Goal: Task Accomplishment & Management: Manage account settings

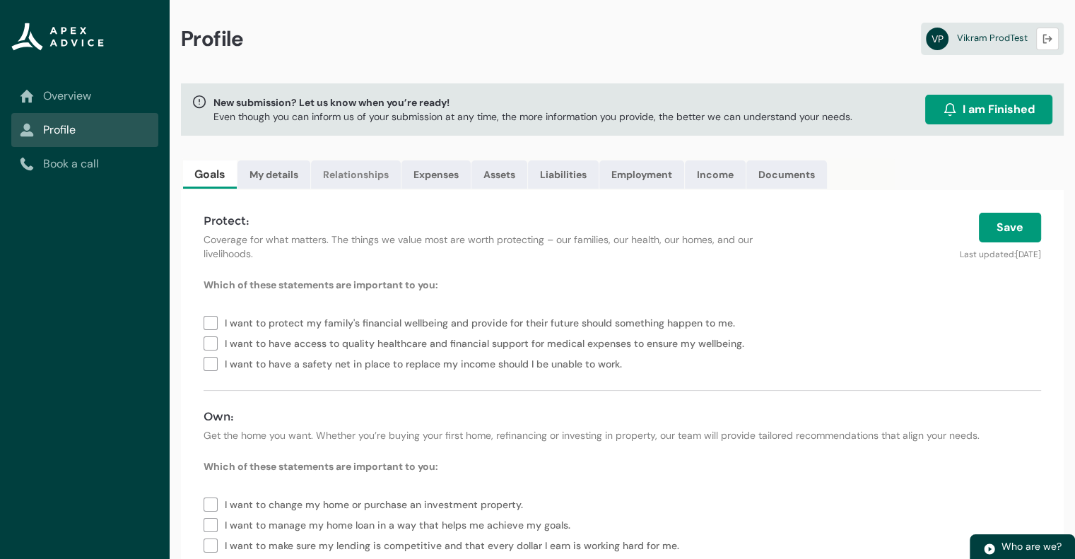
click at [329, 170] on link "Relationships" at bounding box center [356, 174] width 90 height 28
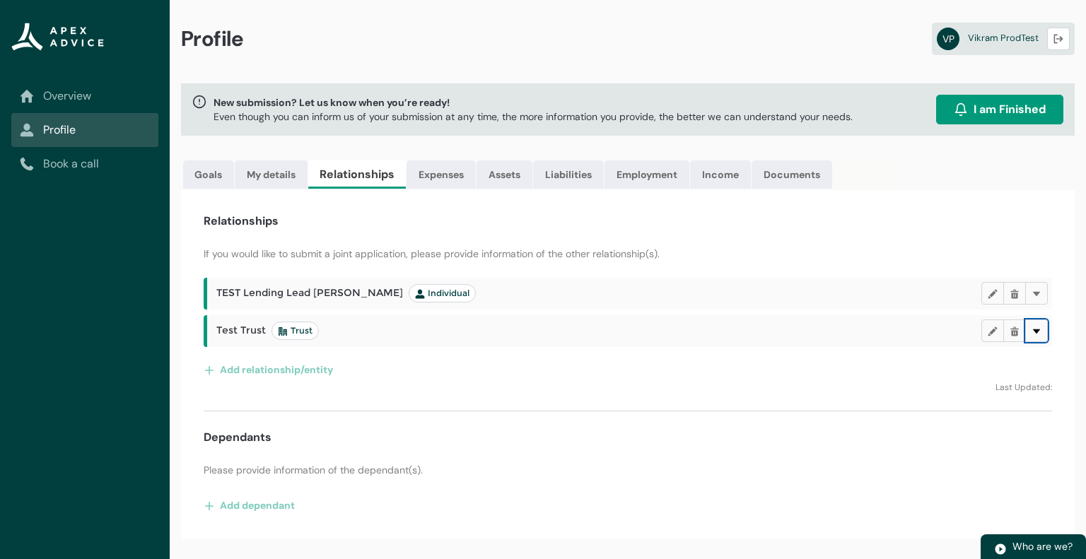
click at [1041, 328] on button "Delete" at bounding box center [1036, 331] width 23 height 23
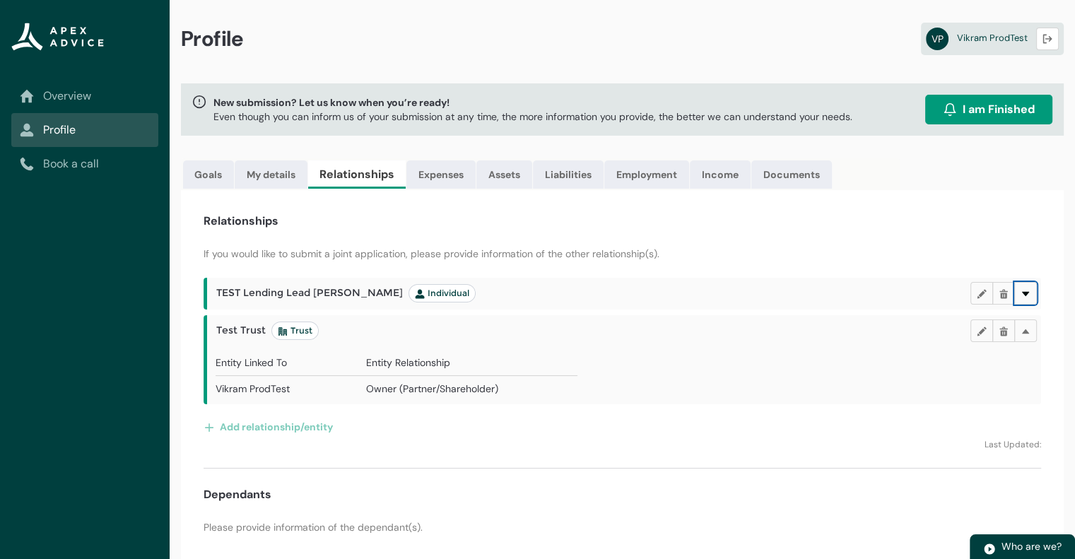
click at [1029, 298] on button "Delete" at bounding box center [1025, 293] width 23 height 23
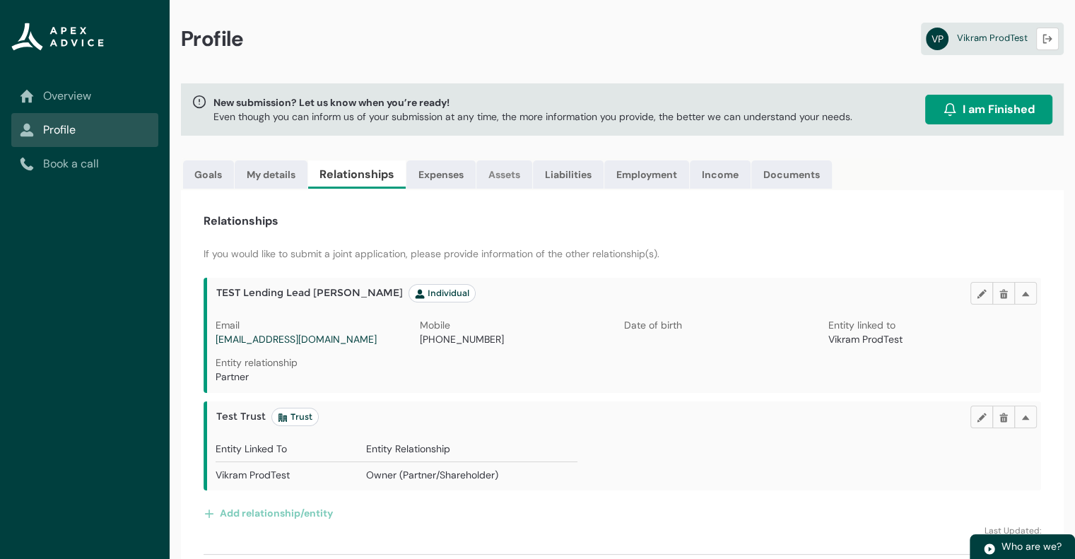
click at [497, 175] on link "Assets" at bounding box center [504, 174] width 56 height 28
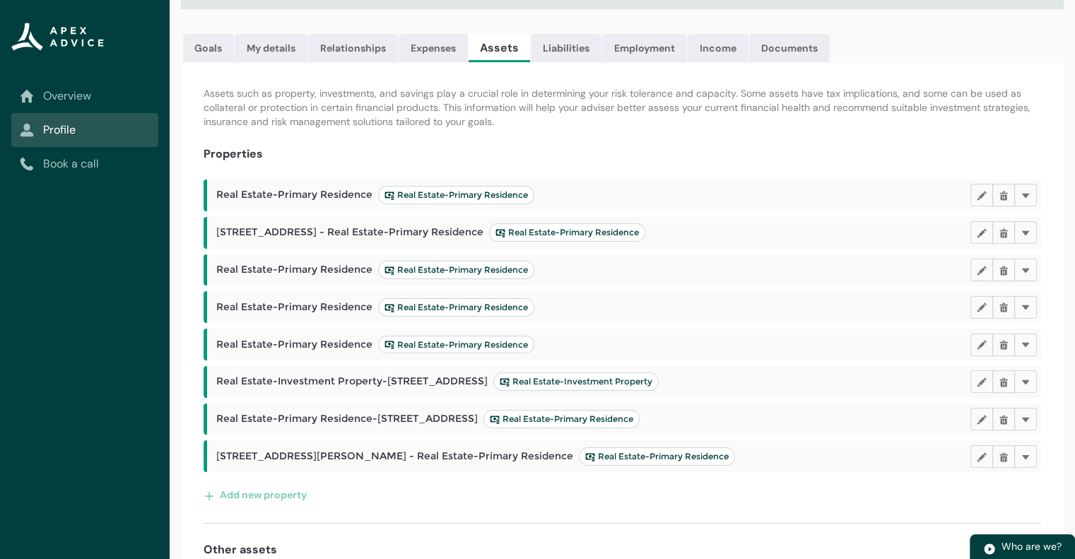
scroll to position [141, 0]
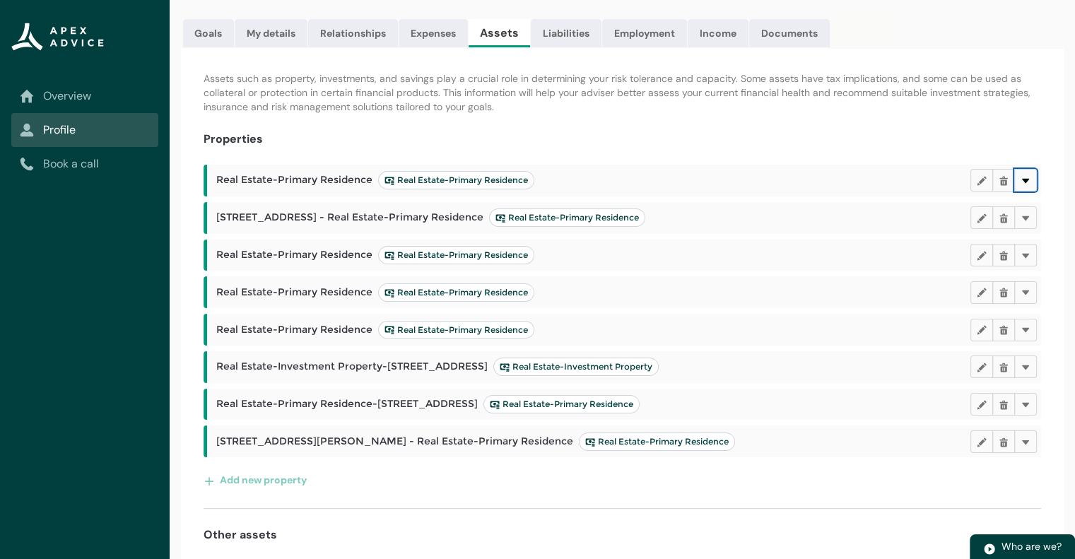
click at [1032, 180] on button "Delete" at bounding box center [1025, 180] width 23 height 23
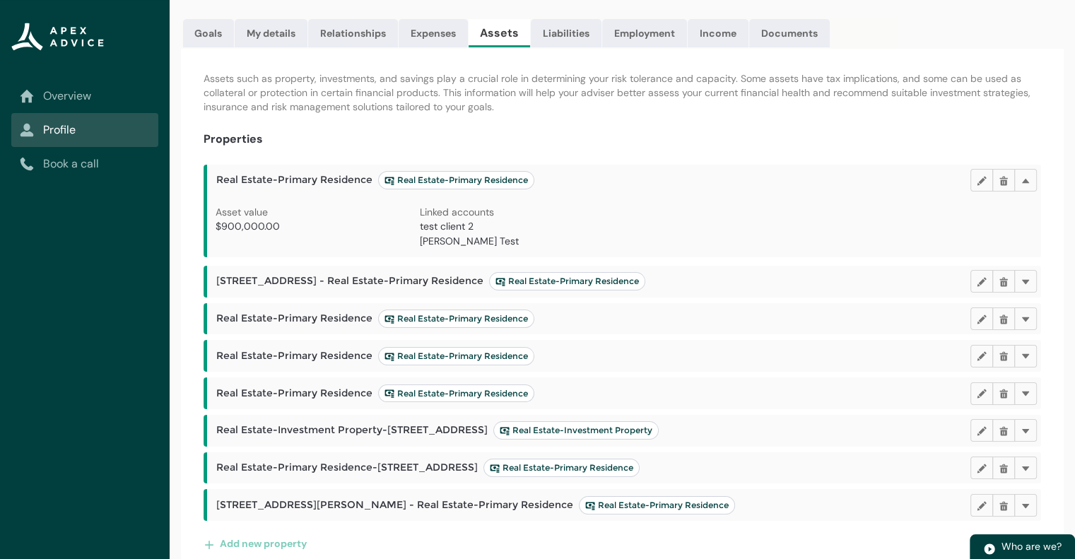
drag, startPoint x: 419, startPoint y: 241, endPoint x: 540, endPoint y: 244, distance: 121.6
click at [540, 244] on div "Asset value $900,000.00 Linked accounts test client 2 [PERSON_NAME] Test" at bounding box center [624, 231] width 817 height 52
click at [546, 245] on p "test client 2 [PERSON_NAME] Test" at bounding box center [522, 234] width 204 height 30
drag, startPoint x: 546, startPoint y: 244, endPoint x: 422, endPoint y: 240, distance: 123.8
click at [422, 240] on p "test client 2 Jamie Heinermen Test" at bounding box center [522, 234] width 204 height 30
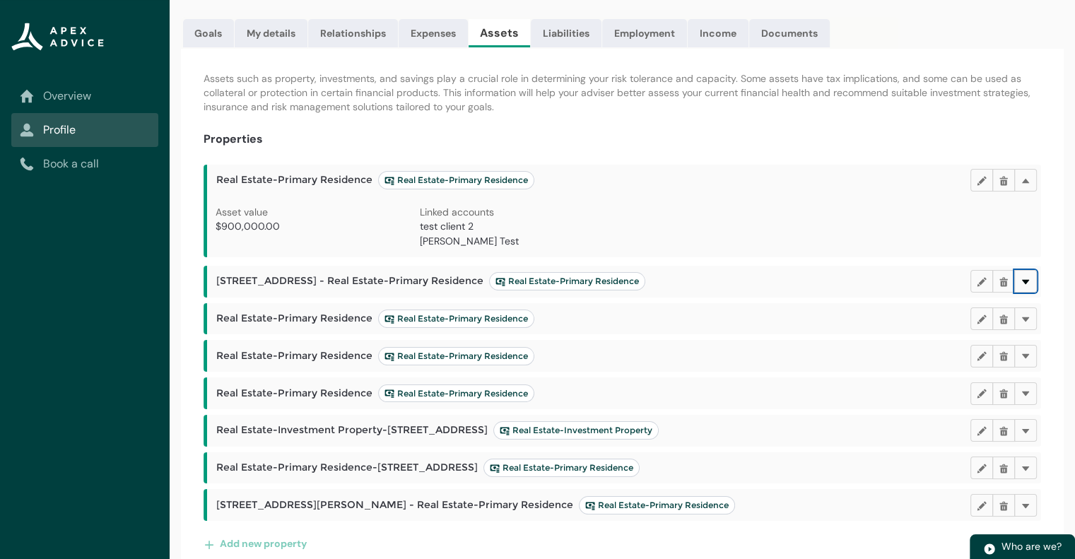
click at [1024, 282] on lightning-primitive-icon "button" at bounding box center [1026, 281] width 10 height 11
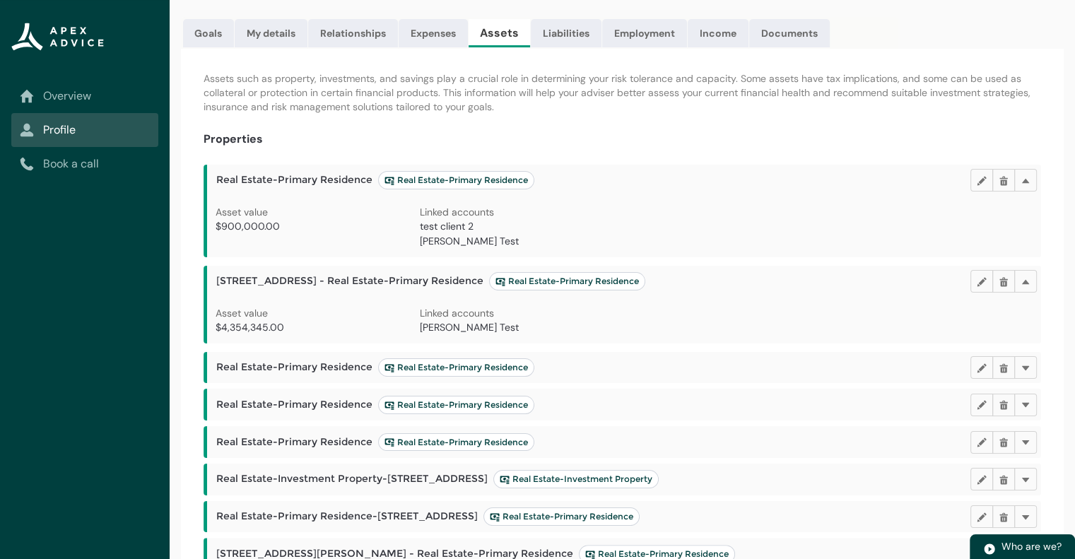
click at [428, 329] on span "Jamie Heinermen Test" at bounding box center [469, 327] width 99 height 13
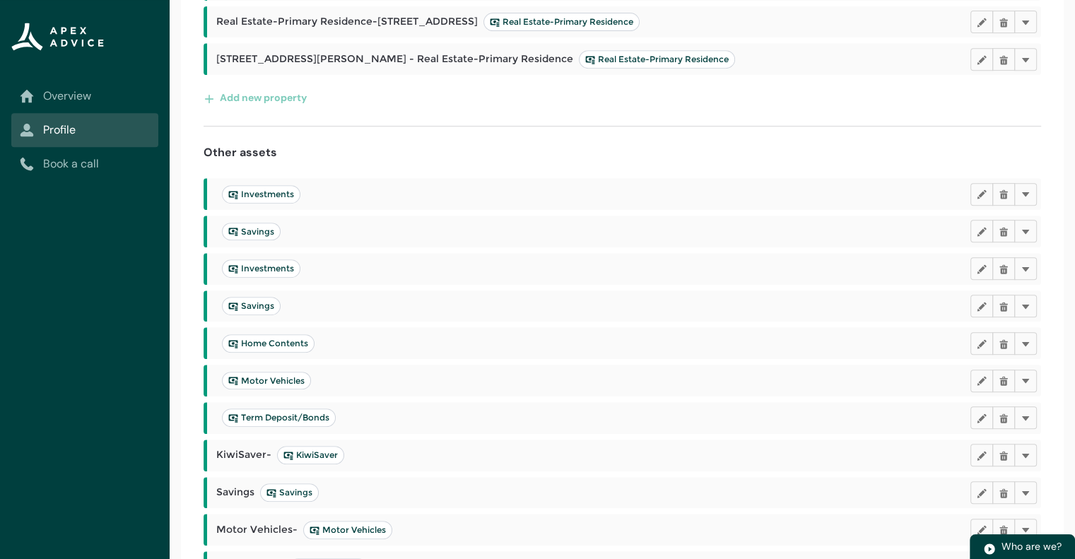
scroll to position [707, 0]
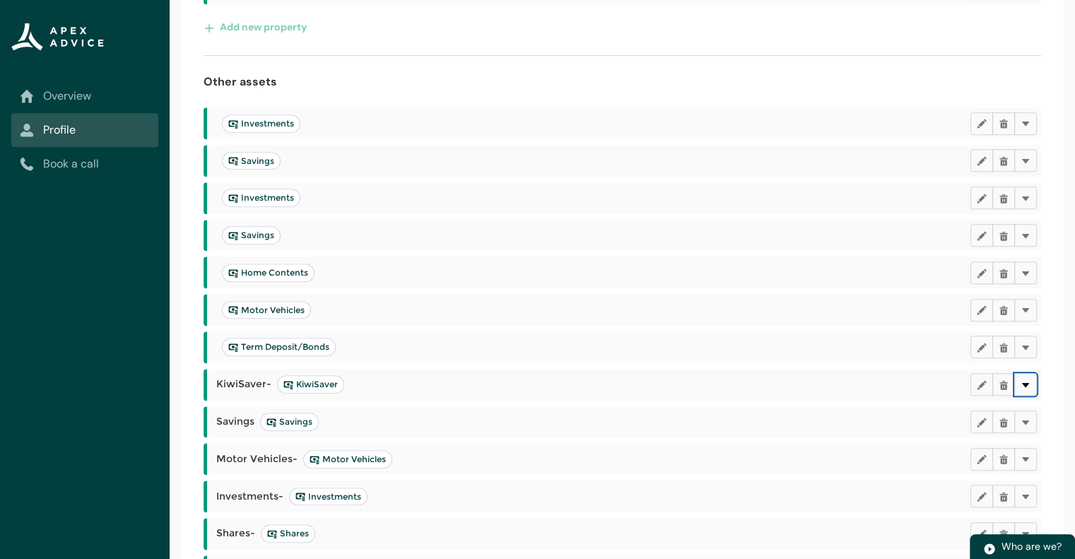
click at [1026, 383] on lightning-primitive-icon "button" at bounding box center [1026, 384] width 10 height 11
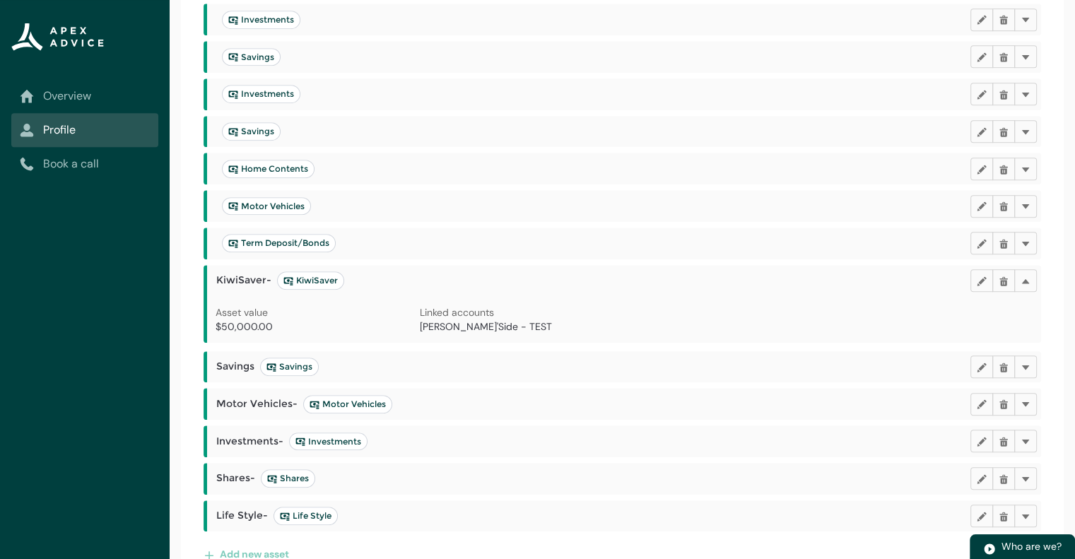
scroll to position [838, 0]
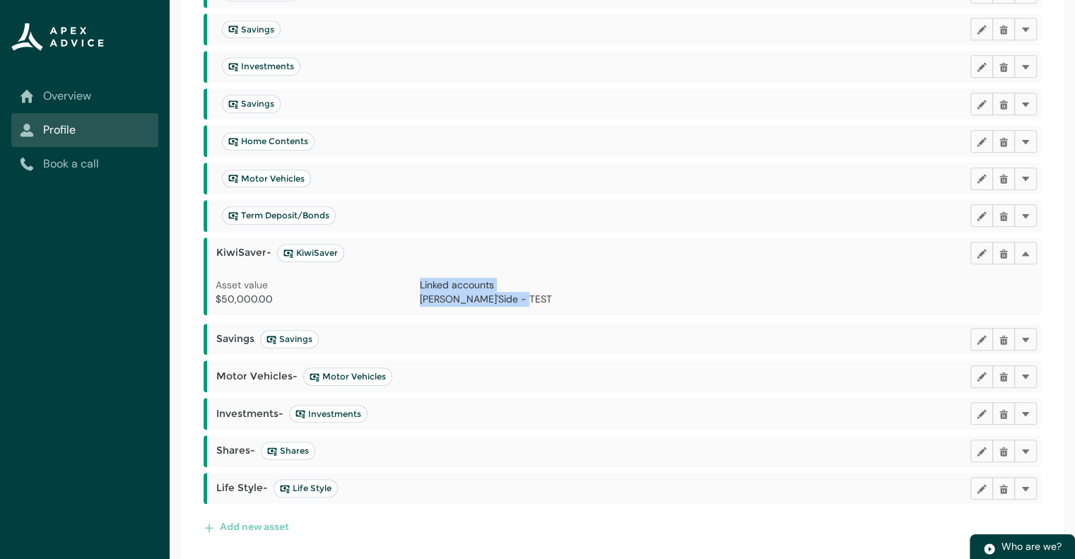
drag, startPoint x: 412, startPoint y: 296, endPoint x: 561, endPoint y: 303, distance: 149.3
click at [561, 303] on div "Asset value $50,000.00 Linked accounts Howerd Fa'Side - TEST" at bounding box center [624, 296] width 817 height 37
click at [544, 300] on p "[PERSON_NAME]'Side - TEST" at bounding box center [522, 299] width 204 height 15
click at [1025, 339] on lightning-primitive-icon "button" at bounding box center [1026, 339] width 10 height 11
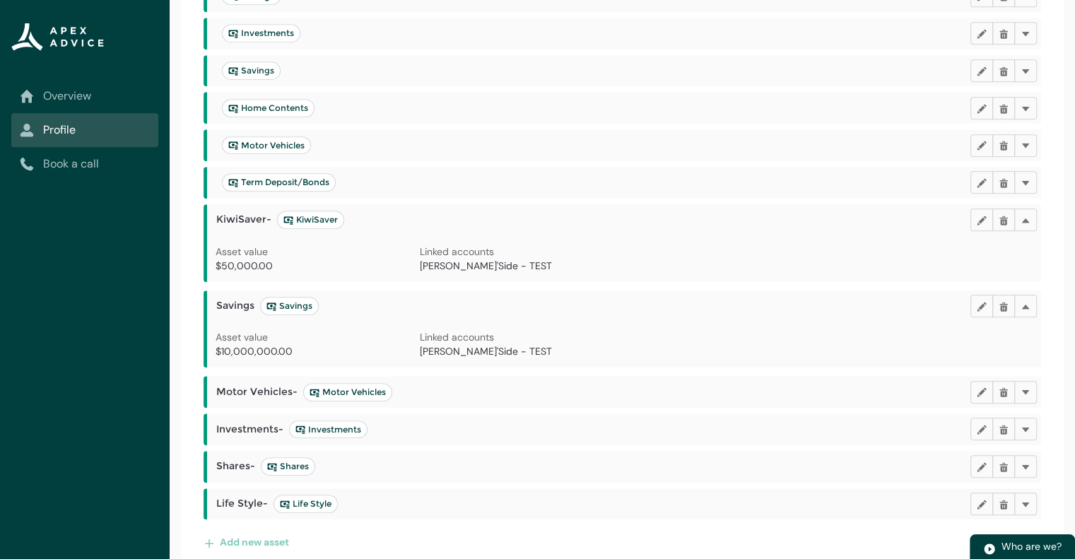
scroll to position [887, 0]
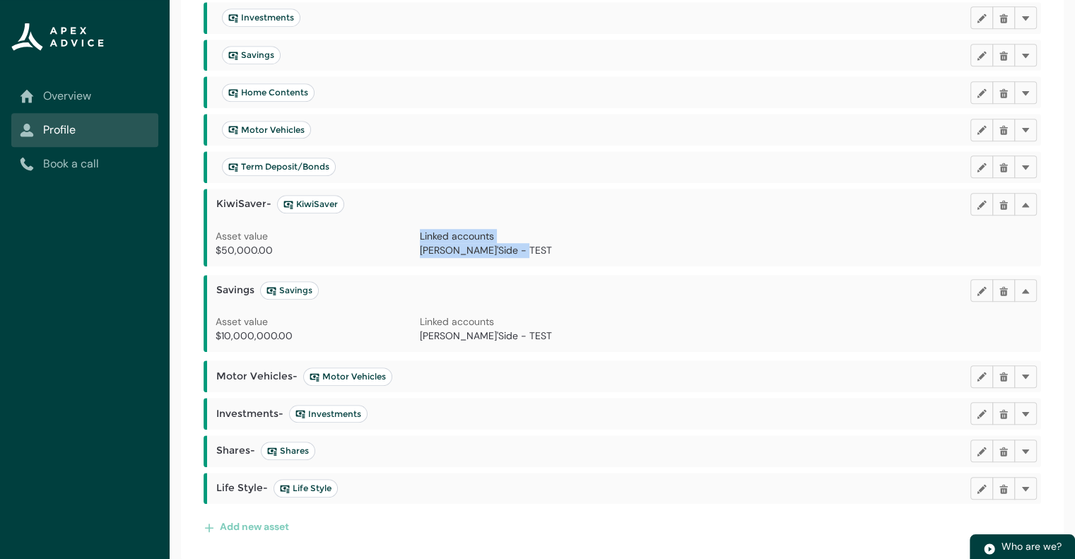
drag, startPoint x: 413, startPoint y: 250, endPoint x: 554, endPoint y: 254, distance: 141.4
click at [554, 254] on div "Asset value $50,000.00 Linked accounts Howerd Fa'Side - TEST" at bounding box center [624, 247] width 817 height 37
click at [583, 259] on div "Linked accounts Howerd Fa'Side - TEST" at bounding box center [522, 247] width 204 height 37
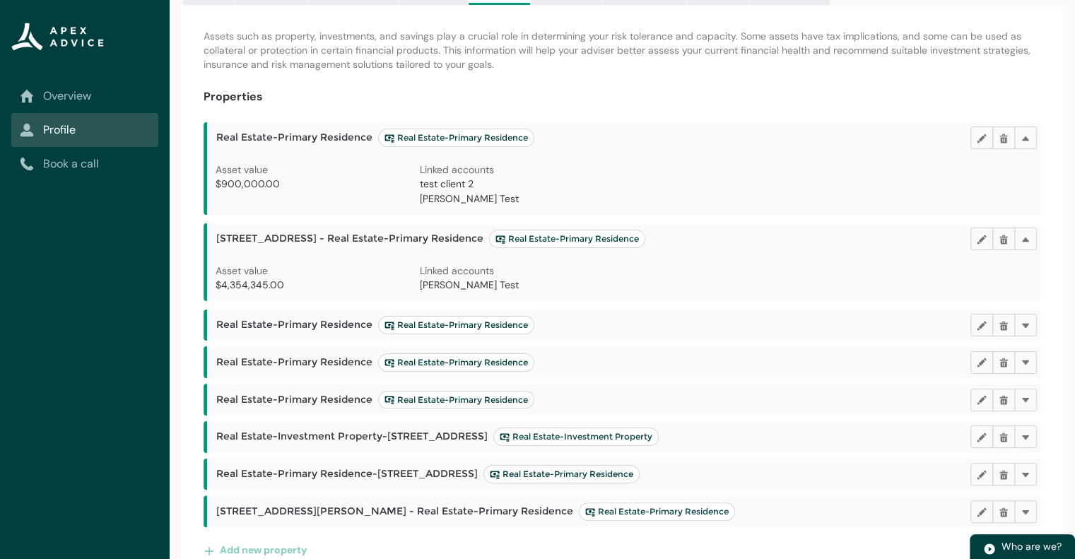
scroll to position [0, 0]
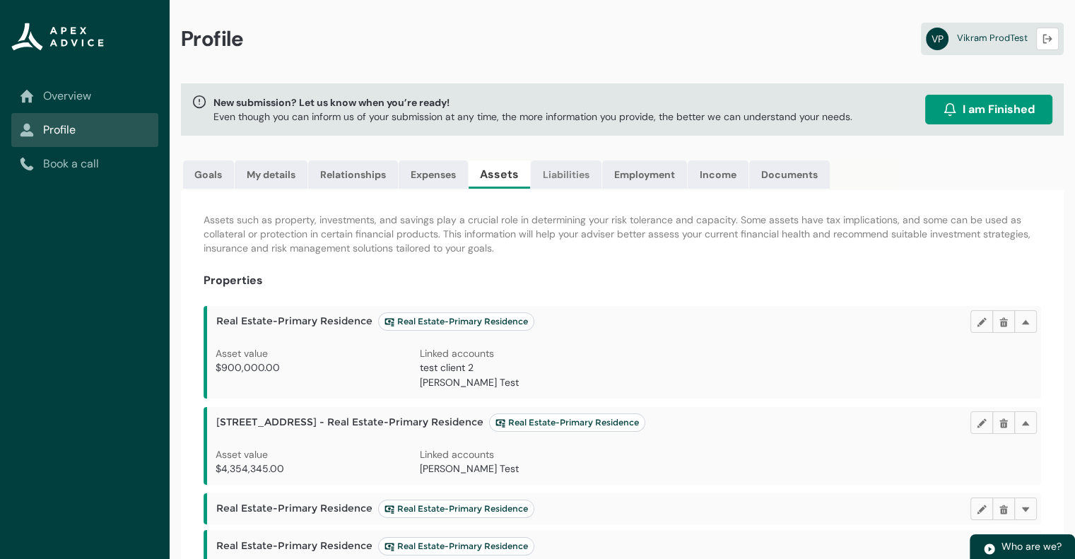
click at [568, 175] on link "Liabilities" at bounding box center [566, 174] width 71 height 28
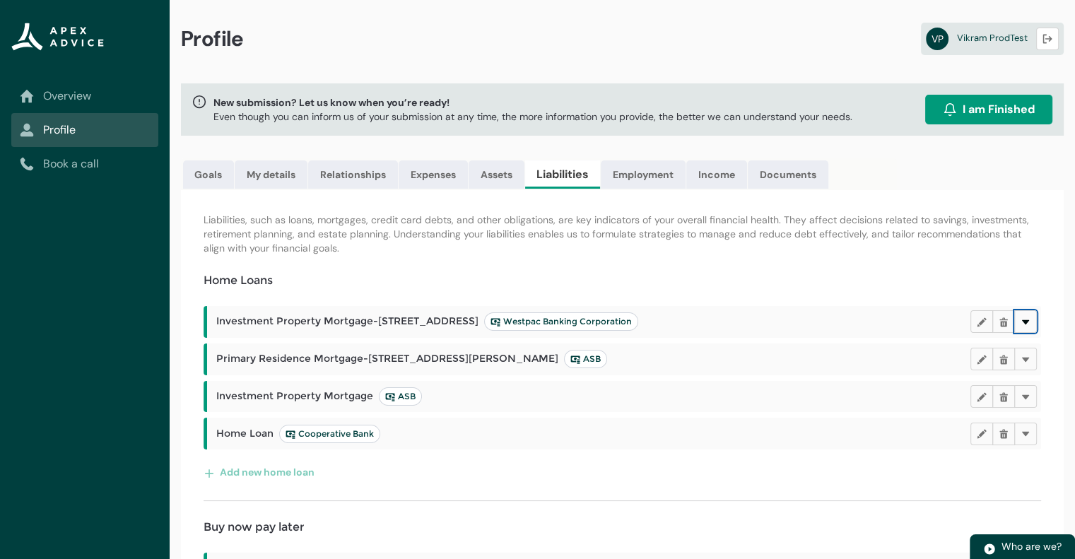
click at [1030, 323] on button "Delete" at bounding box center [1025, 321] width 23 height 23
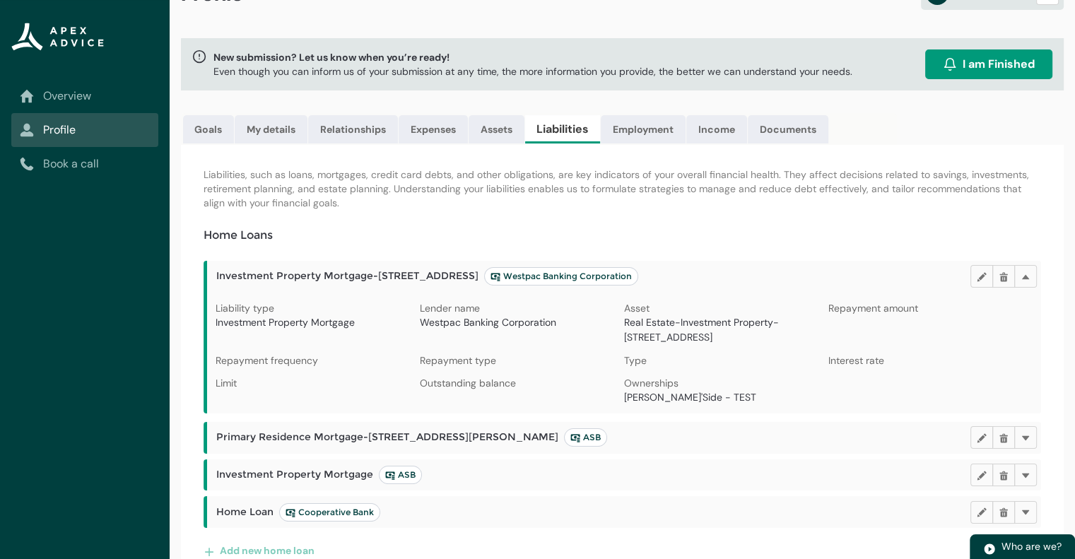
scroll to position [71, 0]
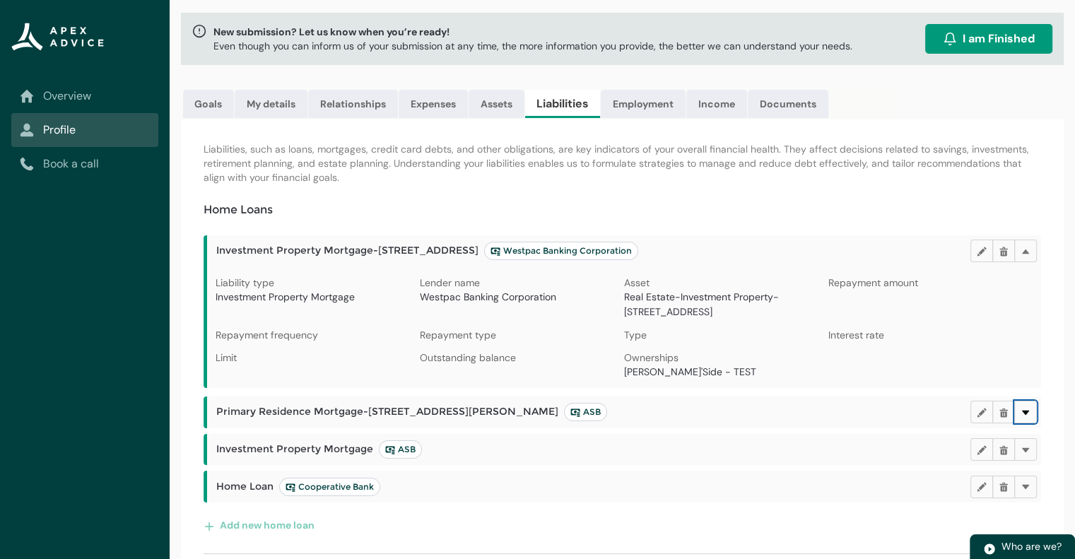
click at [1028, 408] on lightning-primitive-icon "button" at bounding box center [1026, 411] width 10 height 11
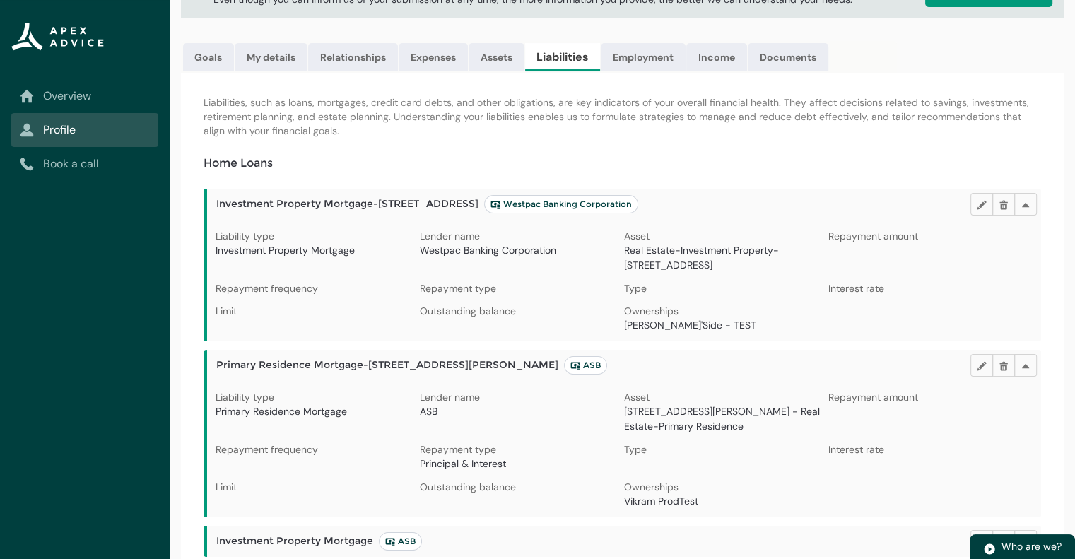
scroll to position [283, 0]
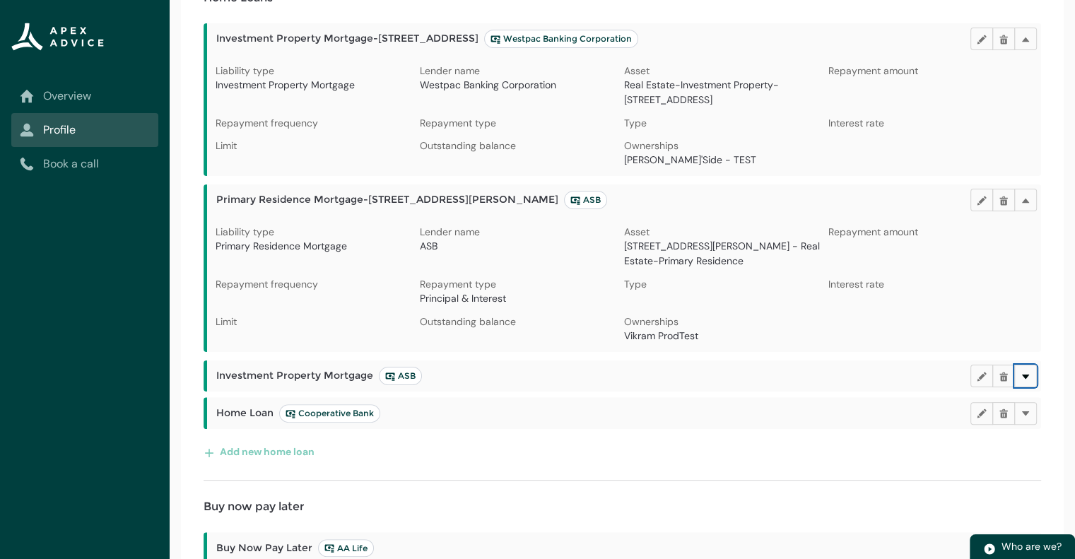
click at [1023, 378] on lightning-primitive-icon "button" at bounding box center [1026, 375] width 10 height 11
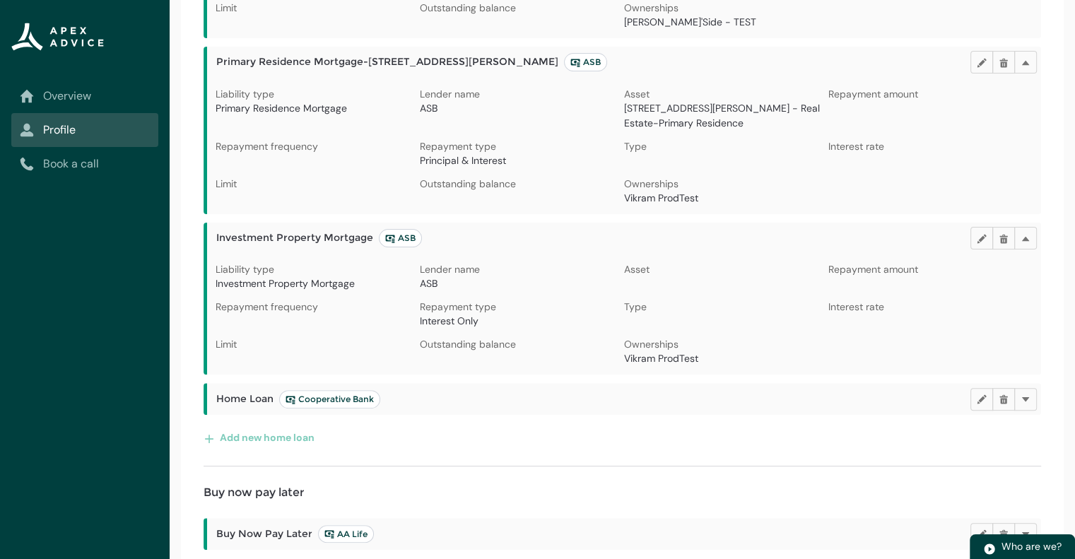
scroll to position [424, 0]
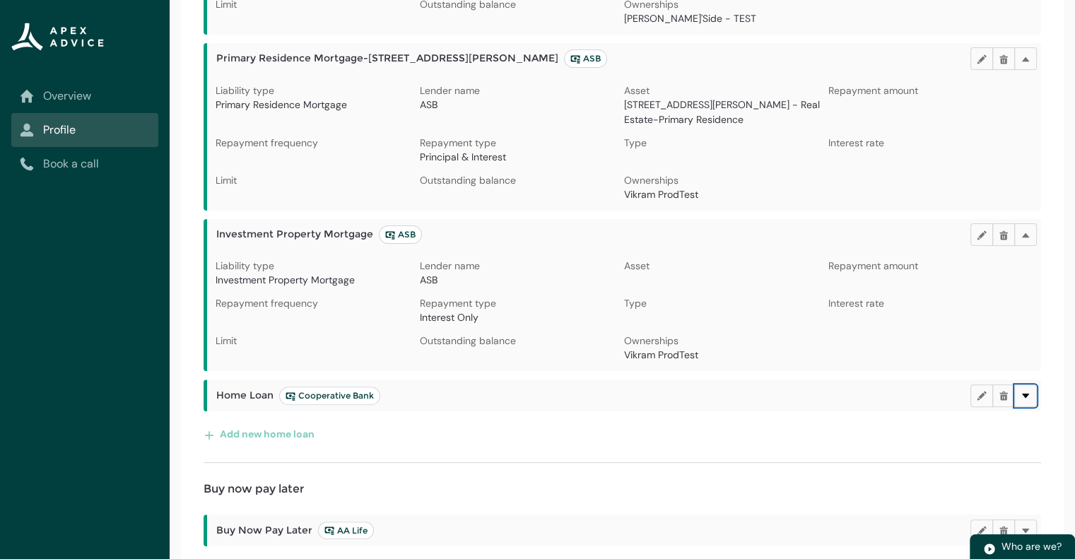
click at [1024, 397] on lightning-primitive-icon "button" at bounding box center [1026, 395] width 10 height 11
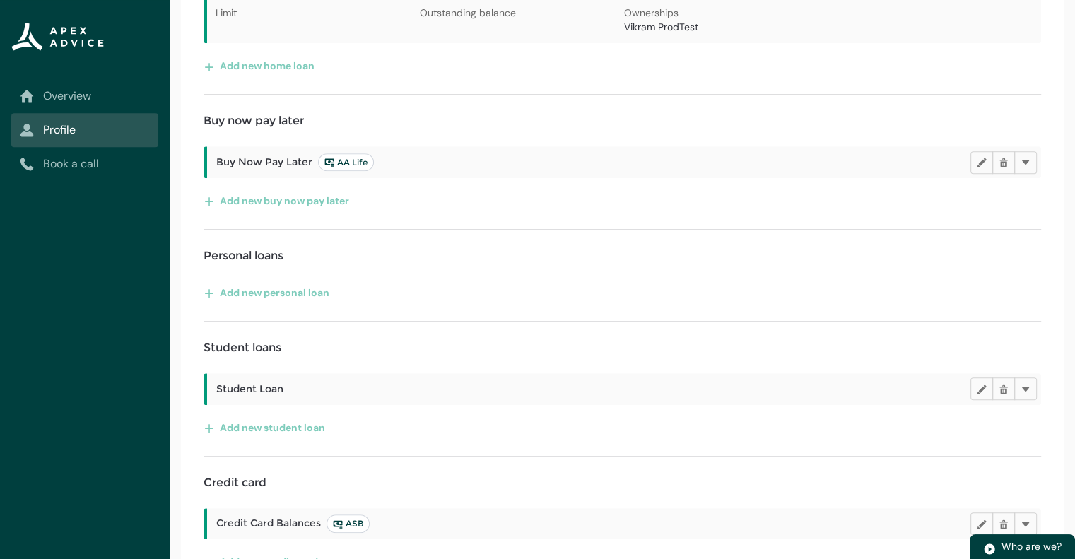
scroll to position [919, 0]
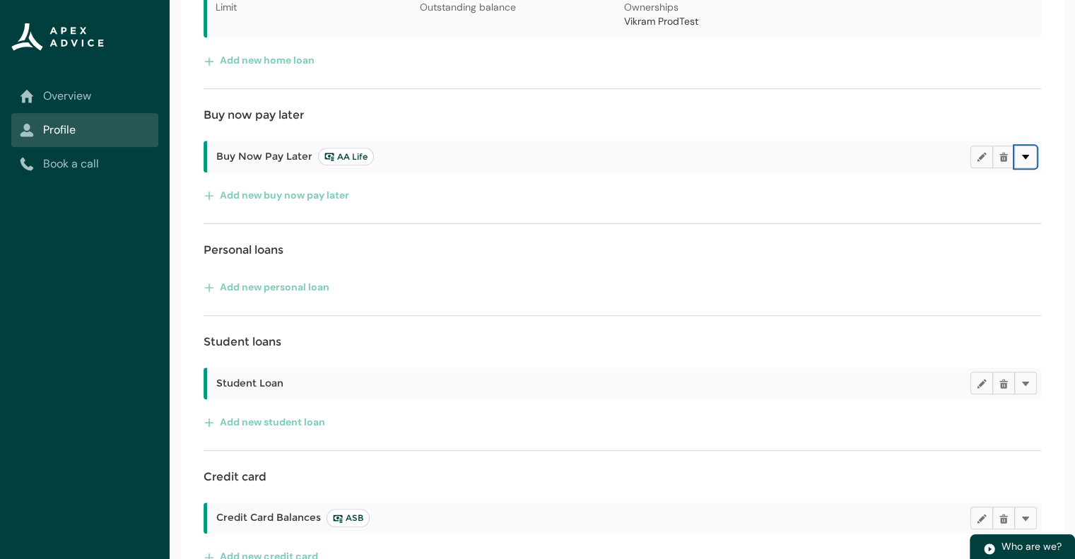
click at [1032, 153] on button "Delete" at bounding box center [1025, 157] width 23 height 23
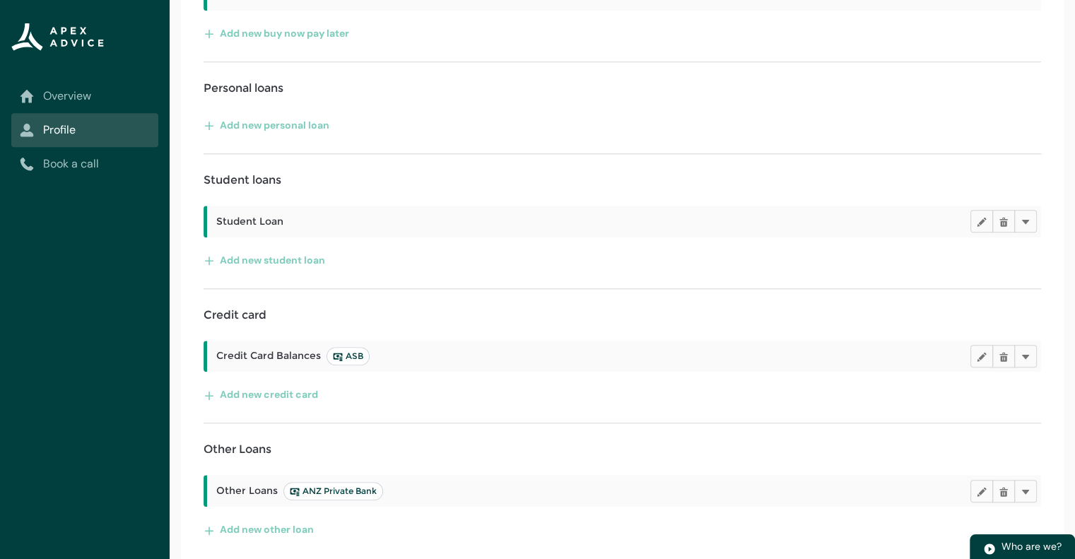
scroll to position [1203, 0]
click at [1030, 218] on button "Delete" at bounding box center [1025, 220] width 23 height 23
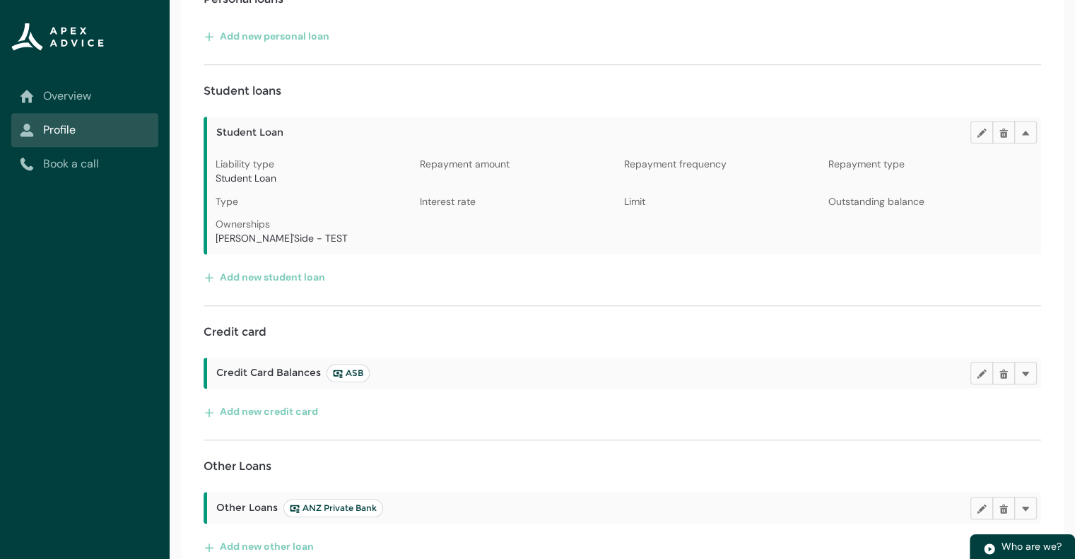
scroll to position [1309, 0]
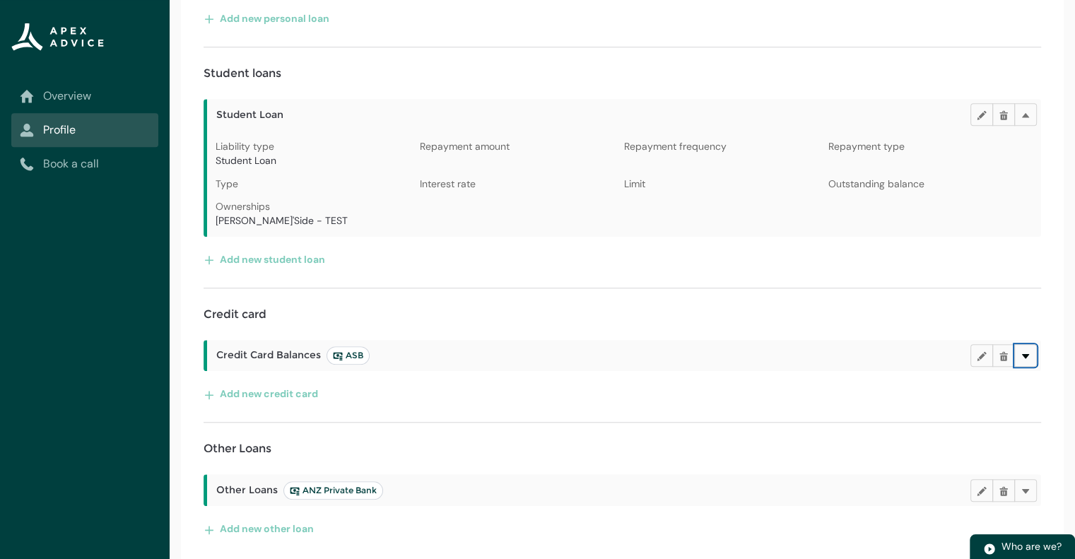
click at [1033, 351] on button "Delete" at bounding box center [1025, 355] width 23 height 23
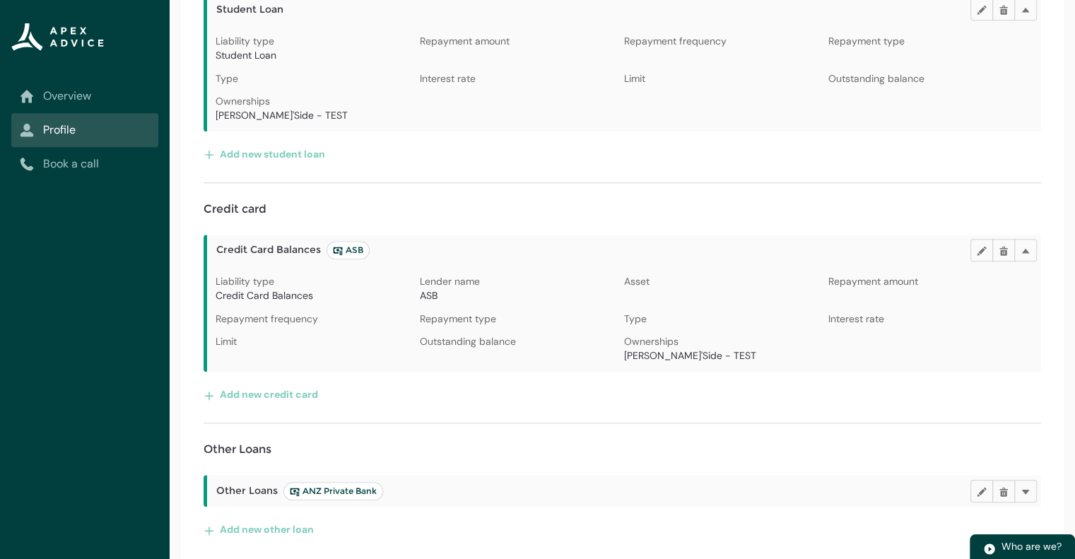
scroll to position [1415, 0]
click at [1022, 485] on lightning-primitive-icon "button" at bounding box center [1026, 490] width 10 height 11
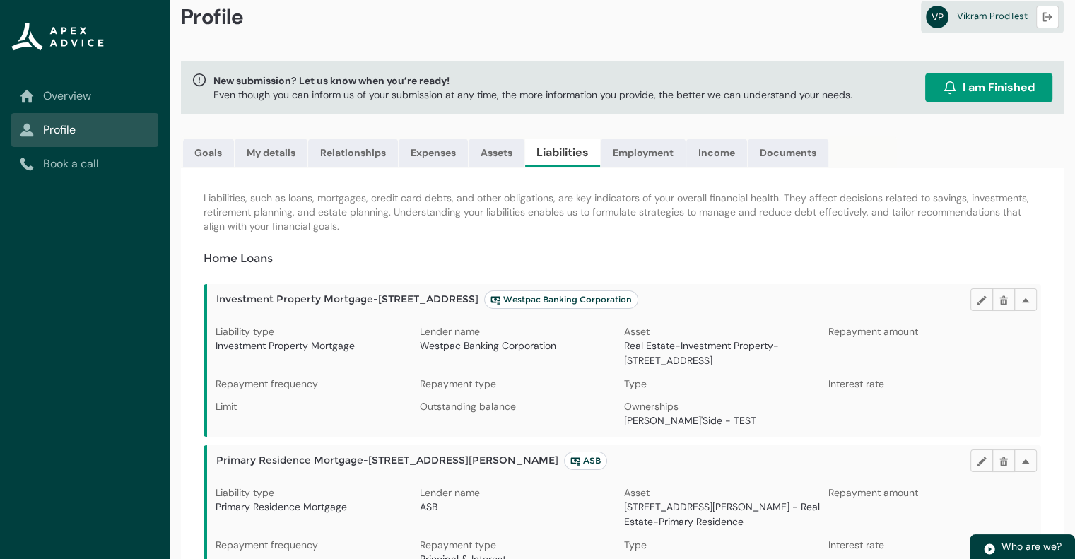
scroll to position [0, 0]
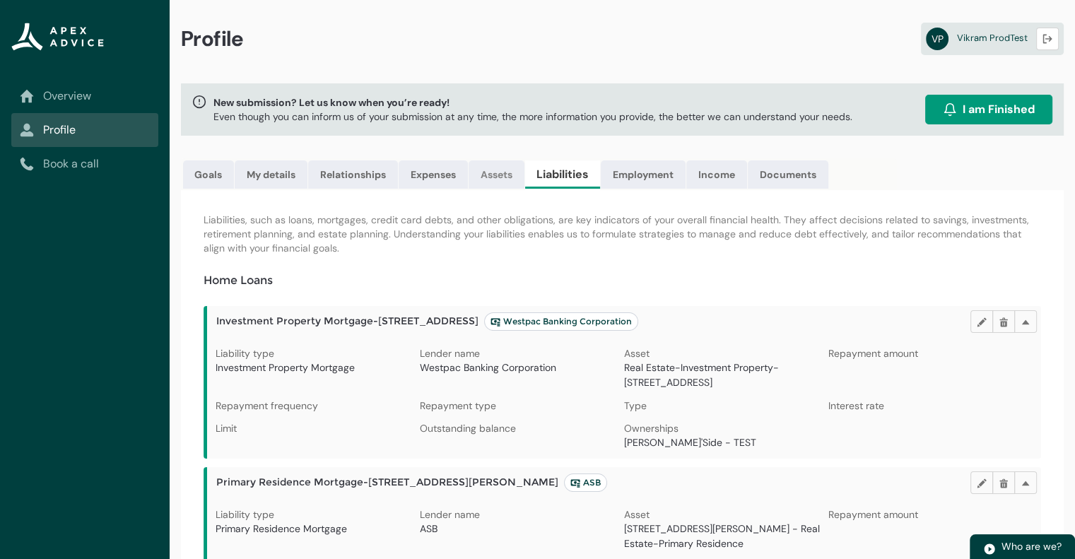
click at [499, 172] on link "Assets" at bounding box center [497, 174] width 56 height 28
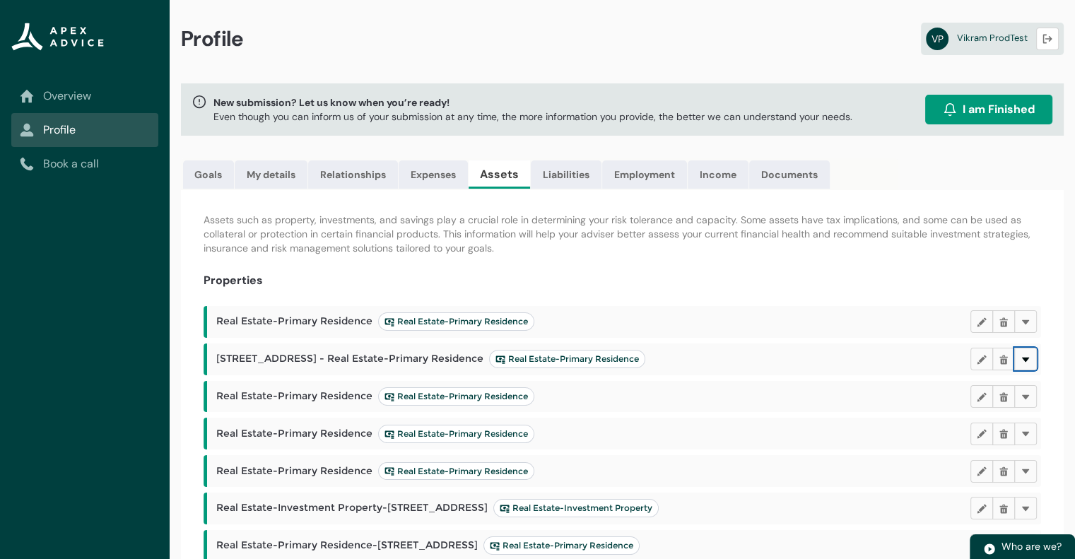
click at [1029, 361] on lightning-primitive-icon "button" at bounding box center [1026, 358] width 10 height 11
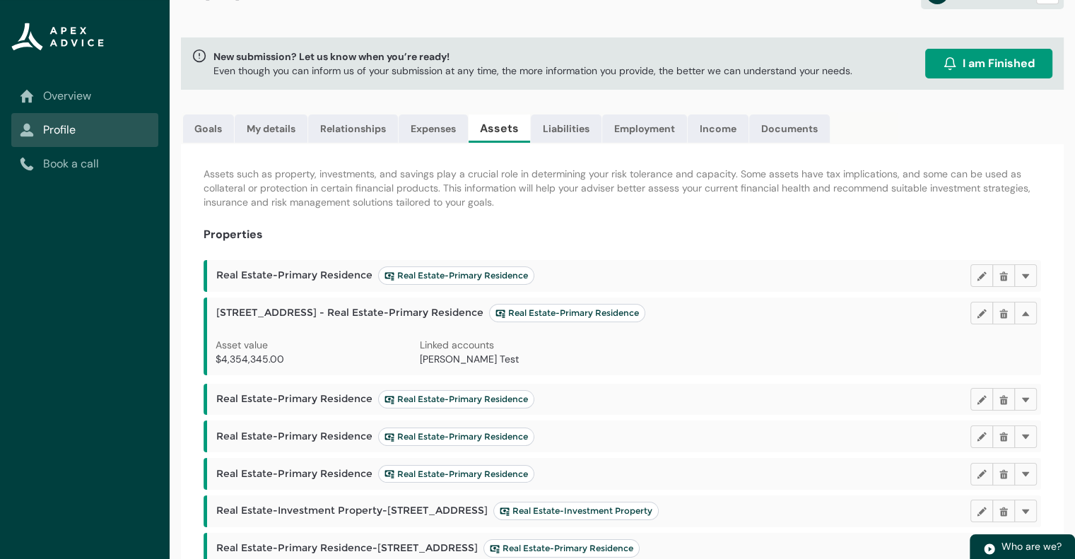
scroll to position [71, 0]
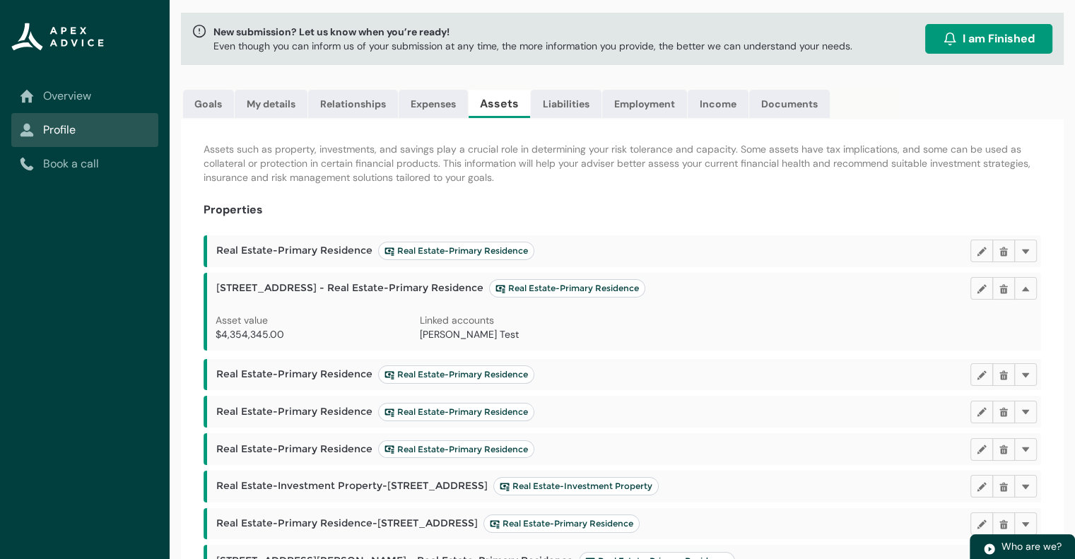
drag, startPoint x: 421, startPoint y: 335, endPoint x: 532, endPoint y: 337, distance: 111.7
click at [532, 337] on p "Jamie Heinermen Test" at bounding box center [522, 334] width 204 height 15
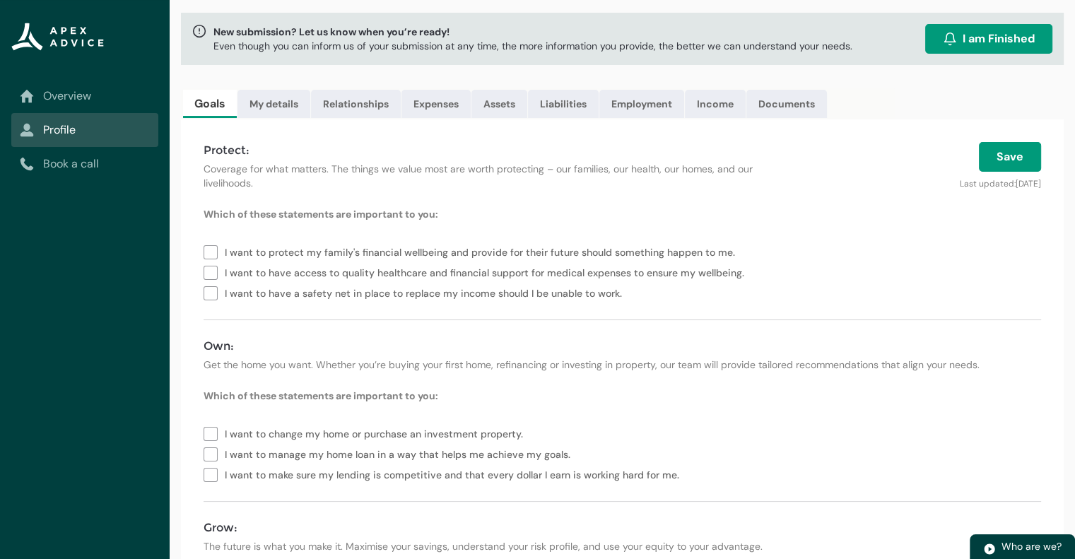
scroll to position [71, 0]
click at [505, 104] on link "Assets" at bounding box center [500, 104] width 56 height 28
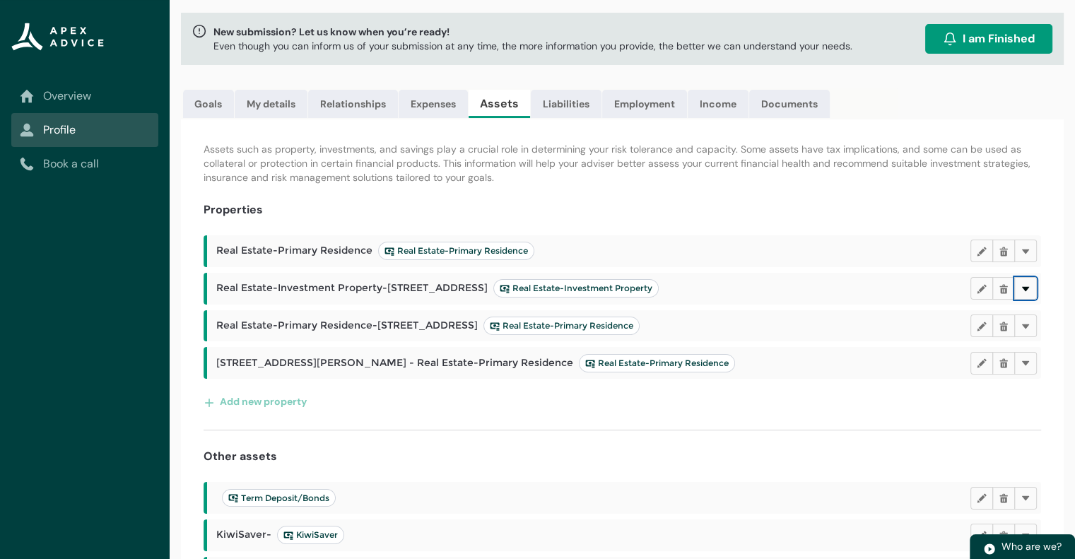
click at [1019, 286] on button "Delete" at bounding box center [1025, 288] width 23 height 23
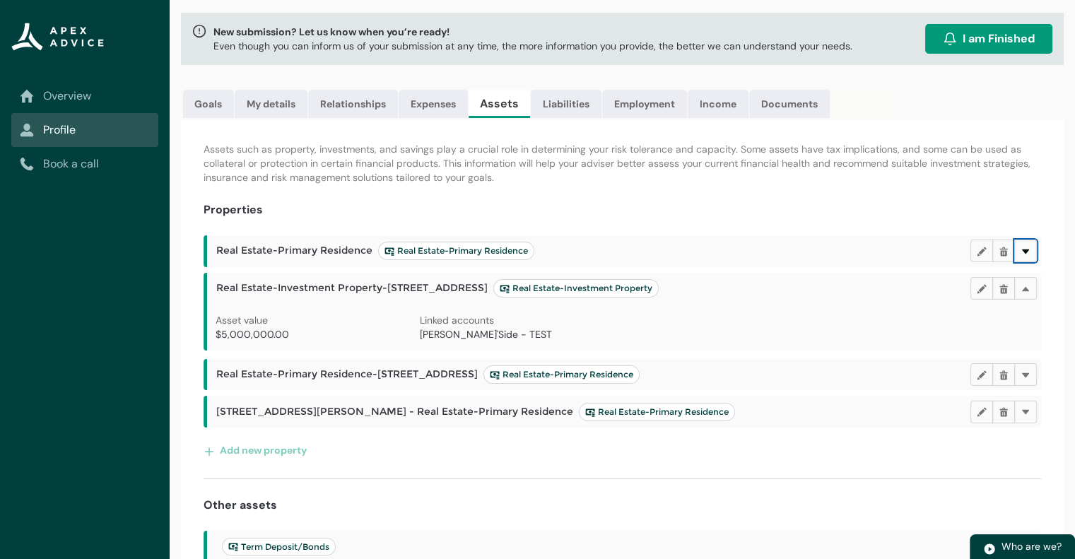
click at [1027, 252] on lightning-primitive-icon "button" at bounding box center [1026, 251] width 10 height 11
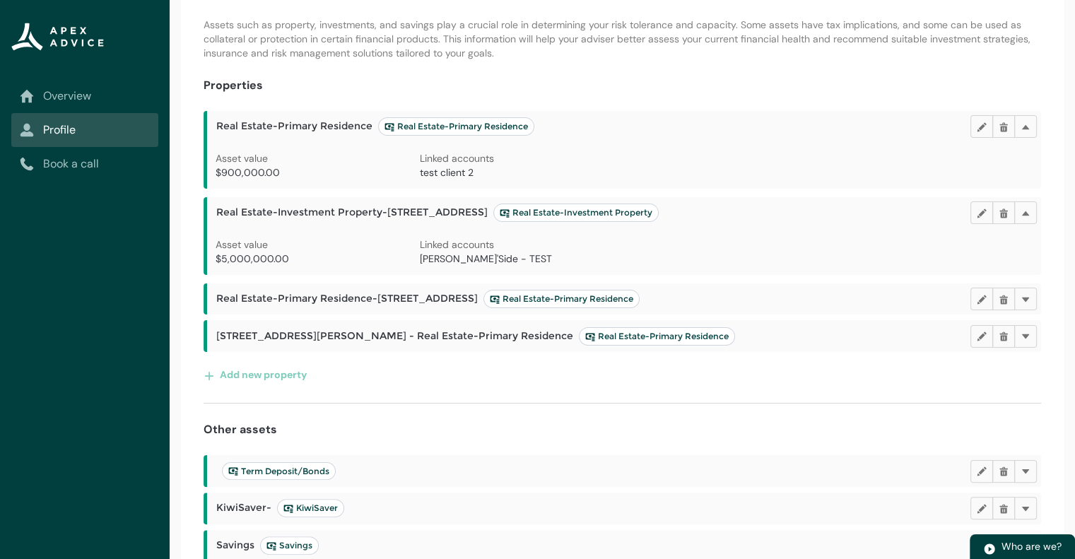
scroll to position [212, 0]
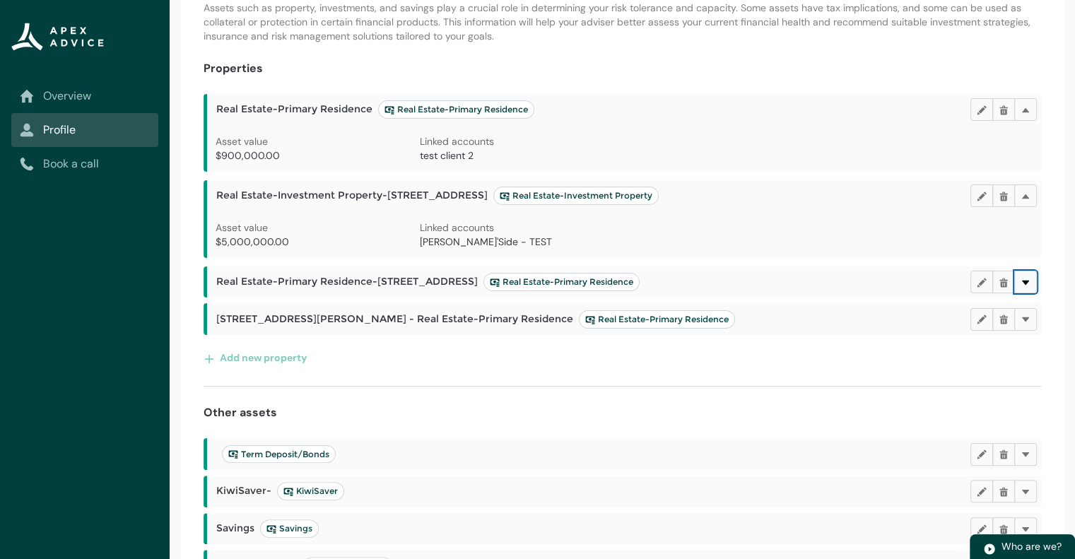
click at [1034, 285] on button "Delete" at bounding box center [1025, 282] width 23 height 23
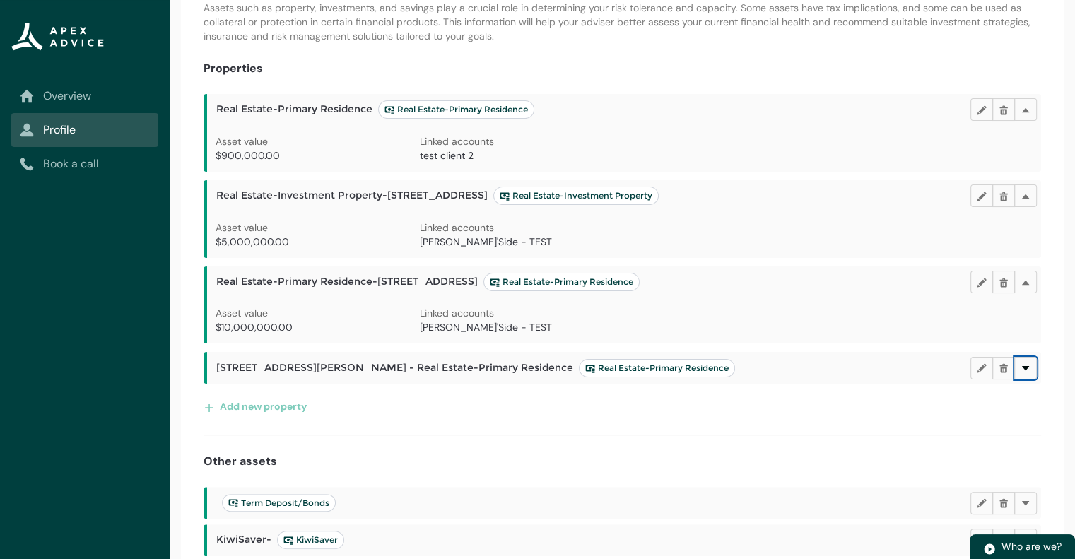
click at [1032, 367] on button "Delete" at bounding box center [1025, 368] width 23 height 23
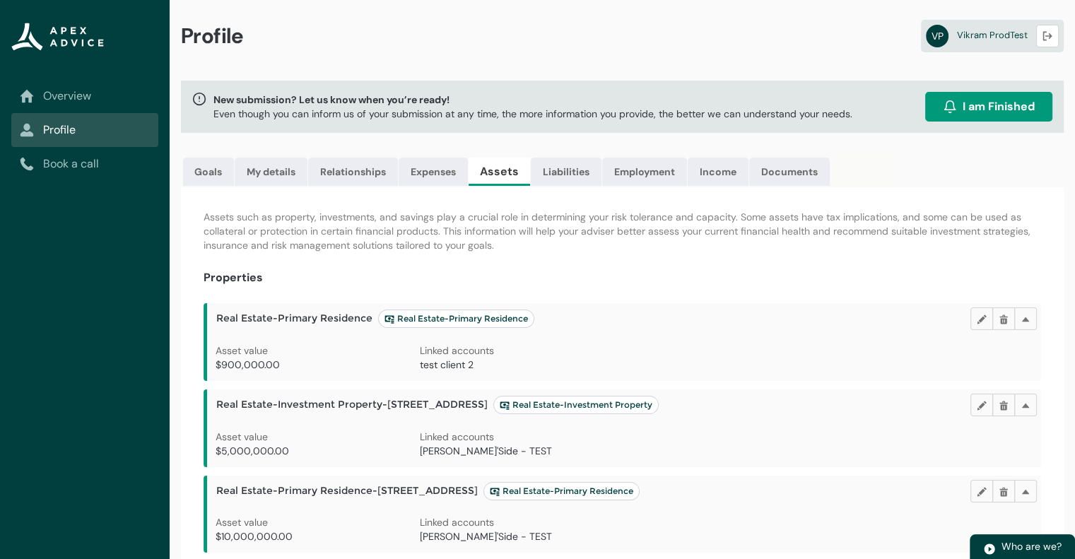
scroll to position [0, 0]
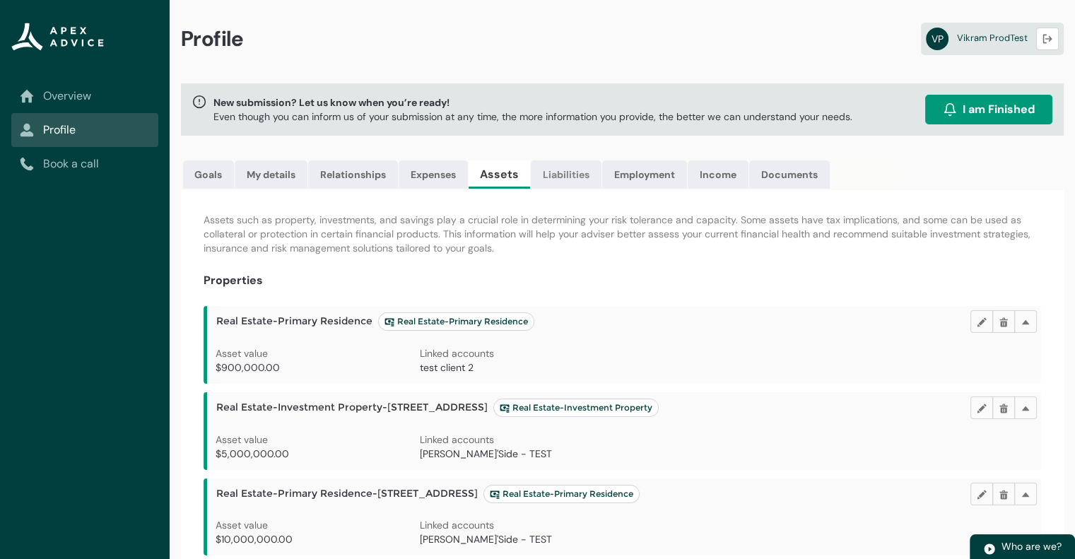
click at [559, 169] on link "Liabilities" at bounding box center [566, 174] width 71 height 28
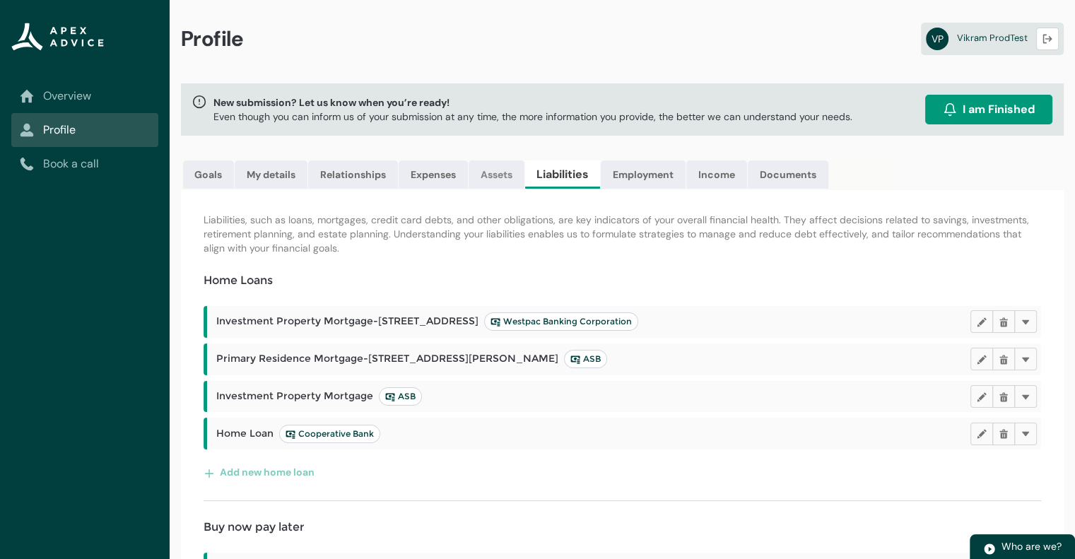
click at [489, 175] on link "Assets" at bounding box center [497, 174] width 56 height 28
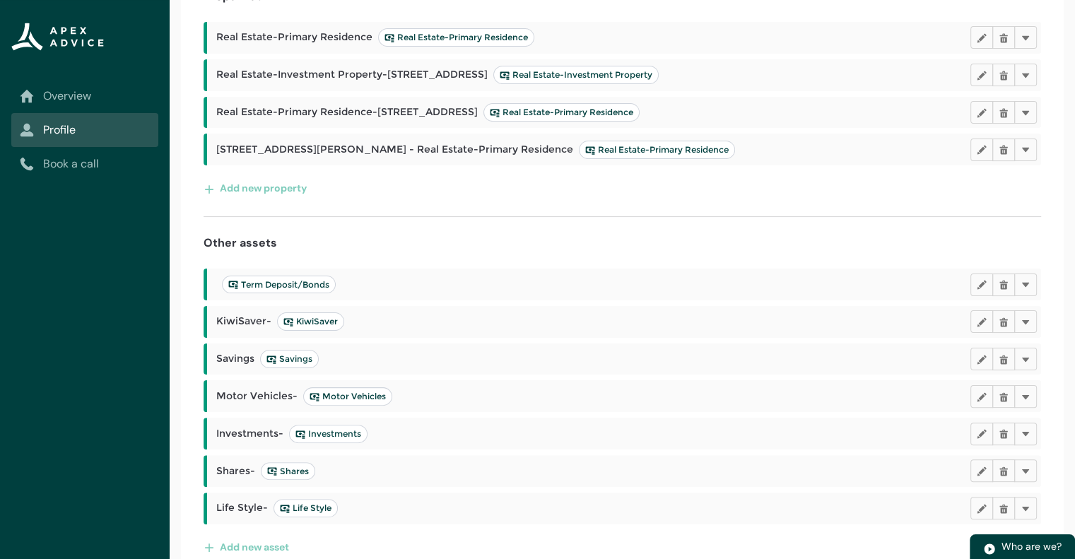
scroll to position [304, 0]
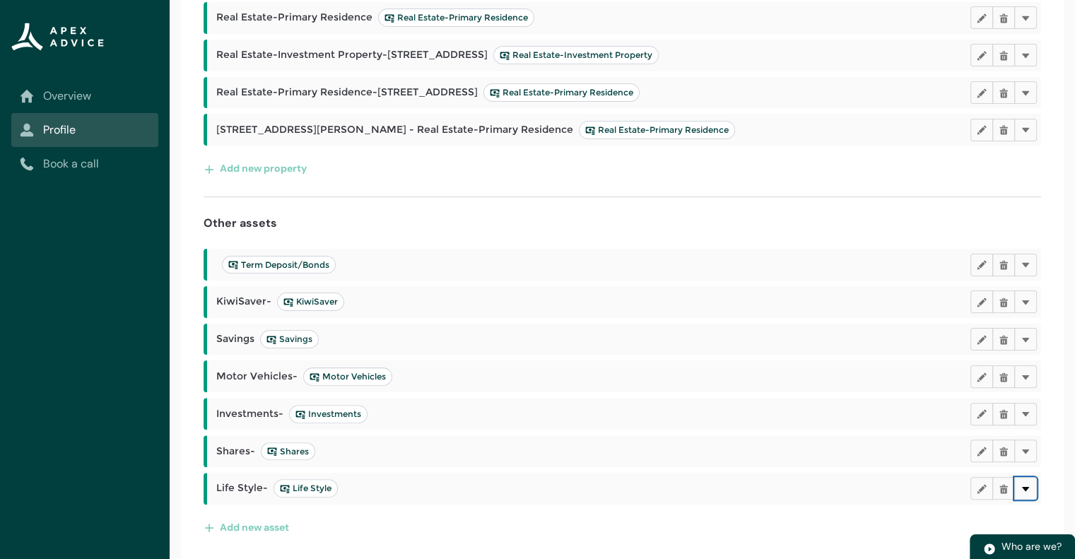
click at [1027, 488] on lightning-primitive-icon "button" at bounding box center [1026, 488] width 10 height 11
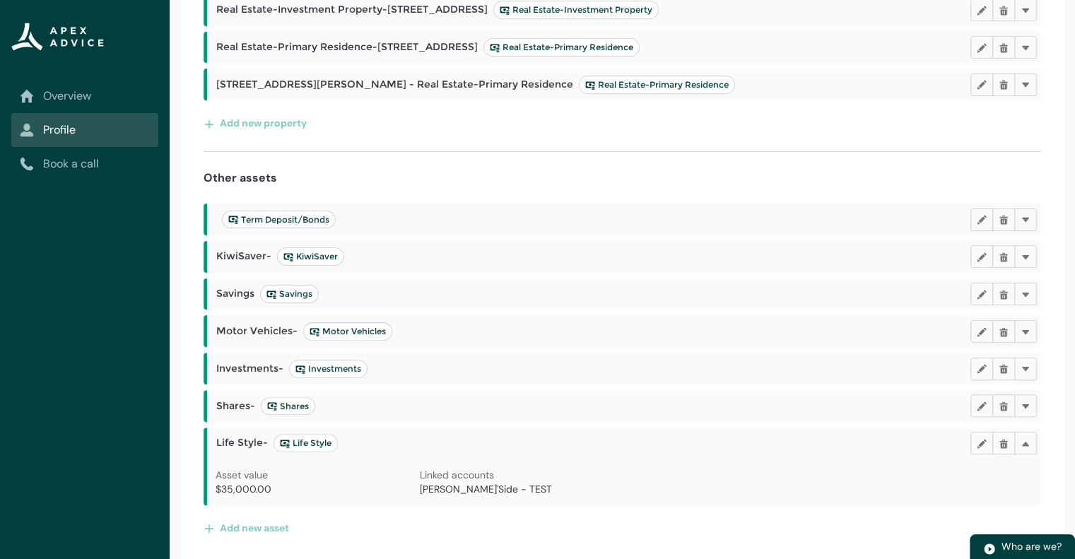
scroll to position [350, 0]
click at [1032, 401] on button "Delete" at bounding box center [1025, 405] width 23 height 23
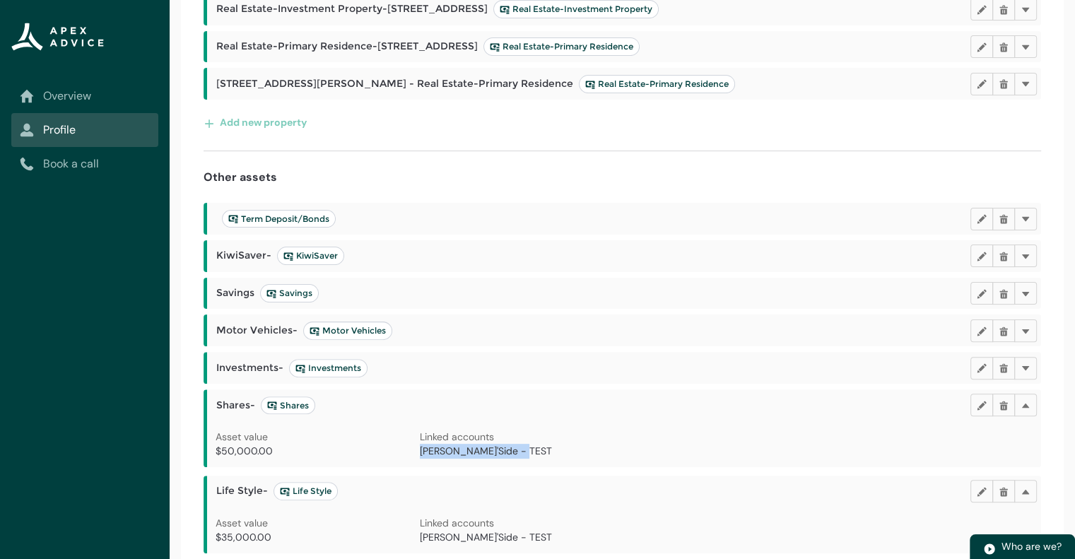
drag, startPoint x: 517, startPoint y: 452, endPoint x: 422, endPoint y: 454, distance: 94.8
click at [422, 454] on p "[PERSON_NAME]'Side - TEST" at bounding box center [522, 451] width 204 height 15
copy span "[PERSON_NAME]'Side - TEST"
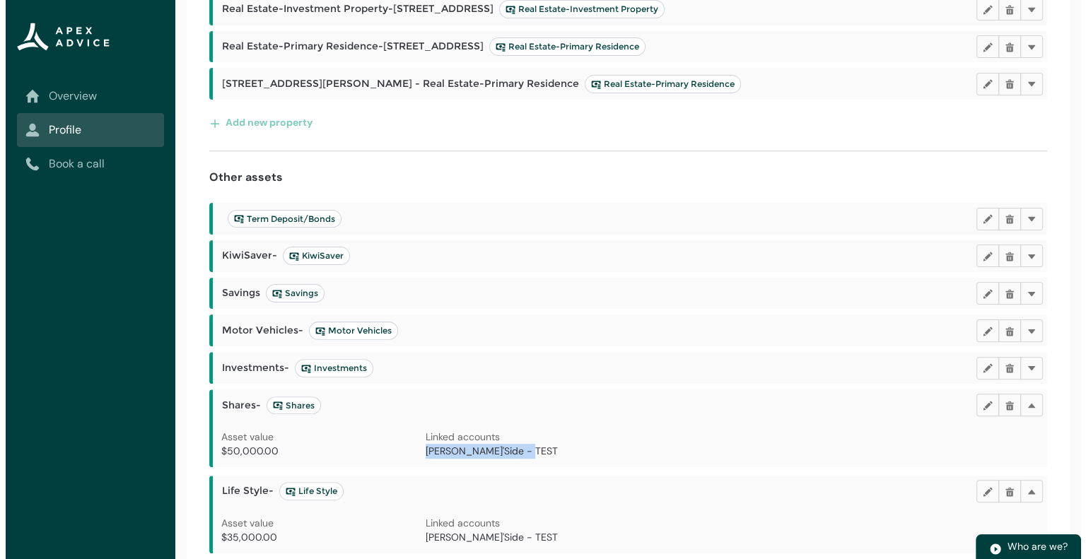
scroll to position [0, 0]
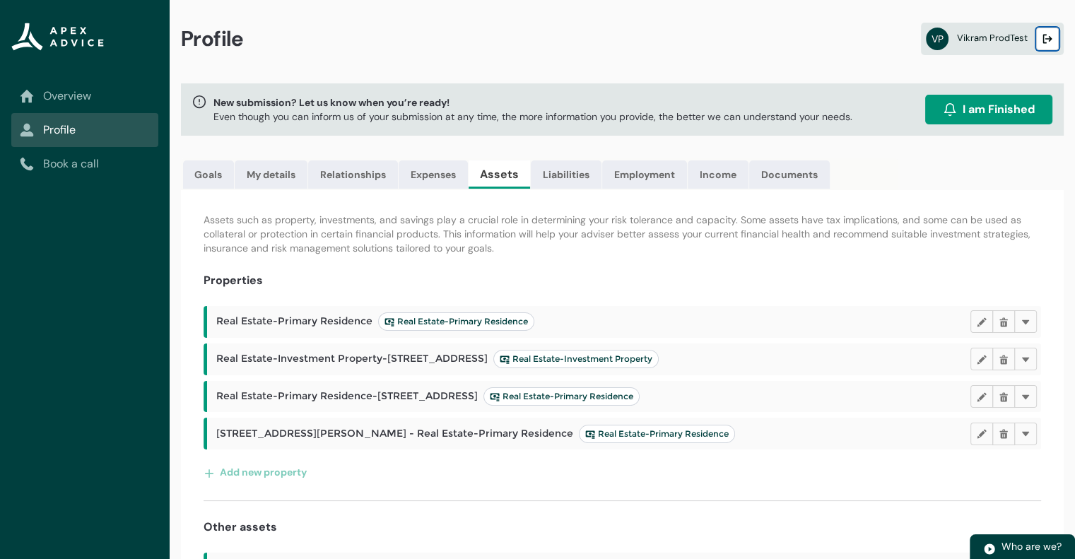
click at [1047, 40] on lightning-primitive-icon "button" at bounding box center [1048, 39] width 10 height 11
